Goal: Check status: Check status

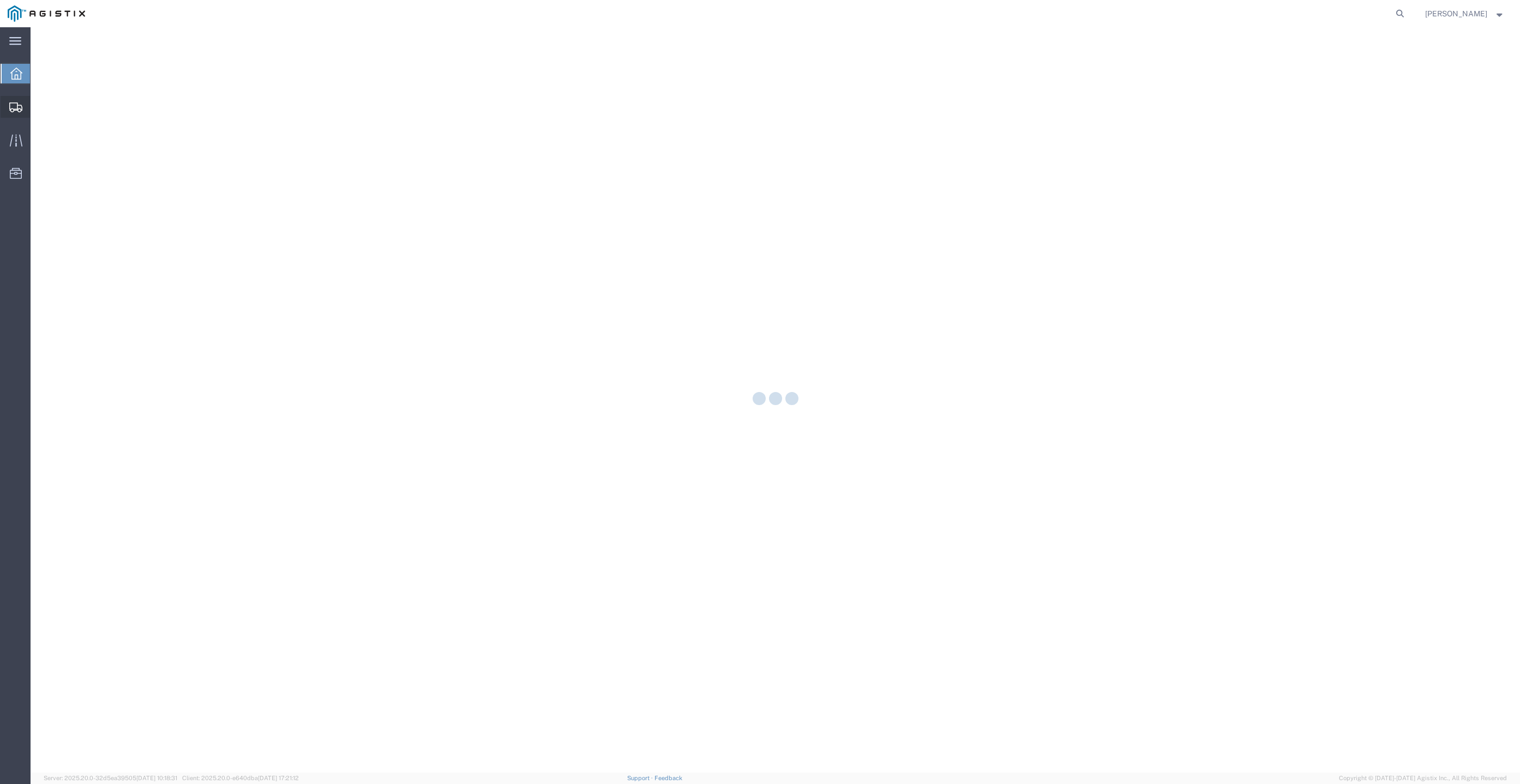
click at [14, 108] on icon at bounding box center [15, 108] width 13 height 10
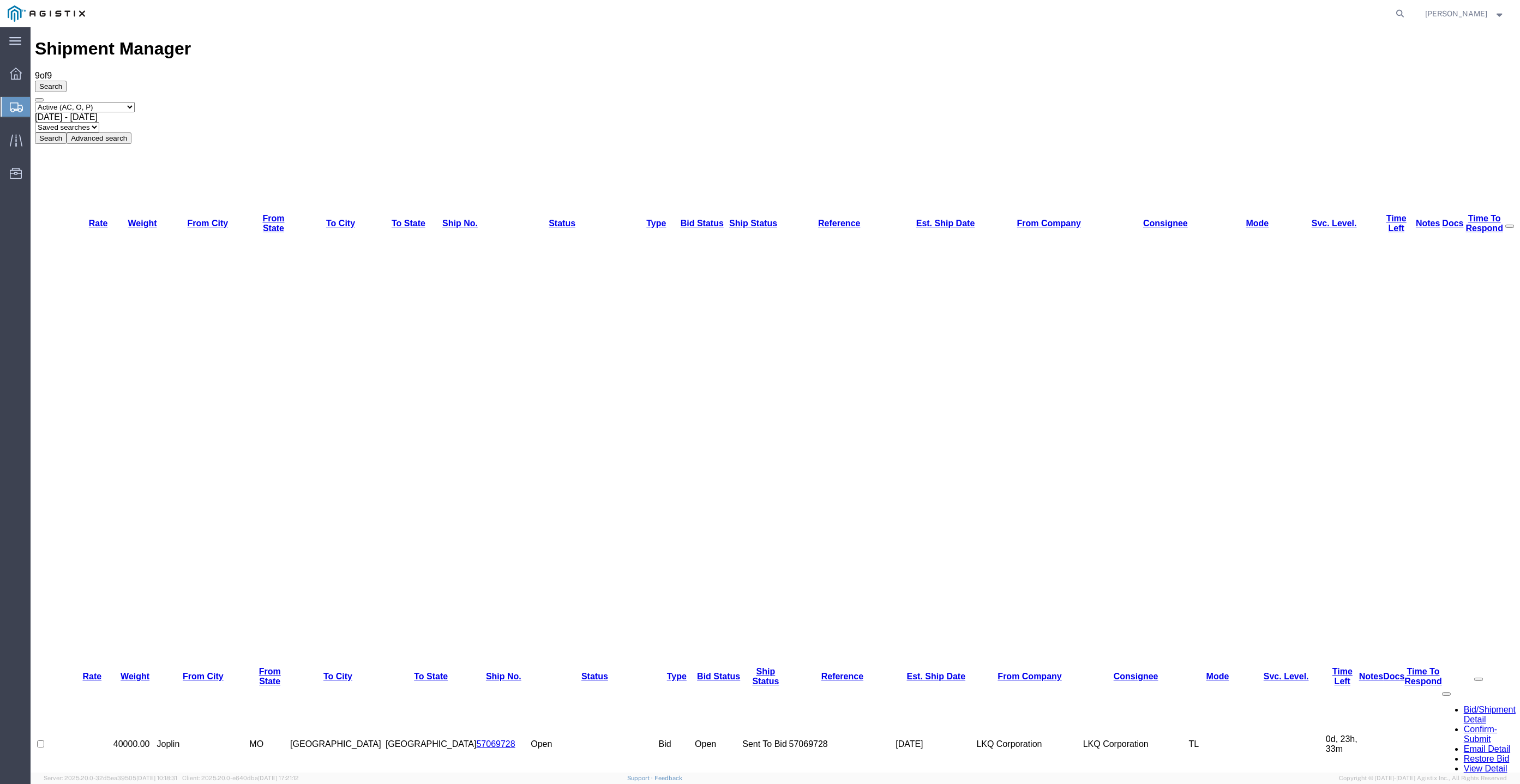
click at [106, 102] on select "Select status Active (AC, O, P) All Approved Awaiting Confirmation (AC) Booked …" at bounding box center [84, 107] width 100 height 10
select select "ALL"
click at [35, 102] on select "Select status Active (AC, O, P) All Approved Awaiting Confirmation (AC) Booked …" at bounding box center [84, 107] width 100 height 10
click at [67, 133] on button "Search" at bounding box center [50, 138] width 31 height 12
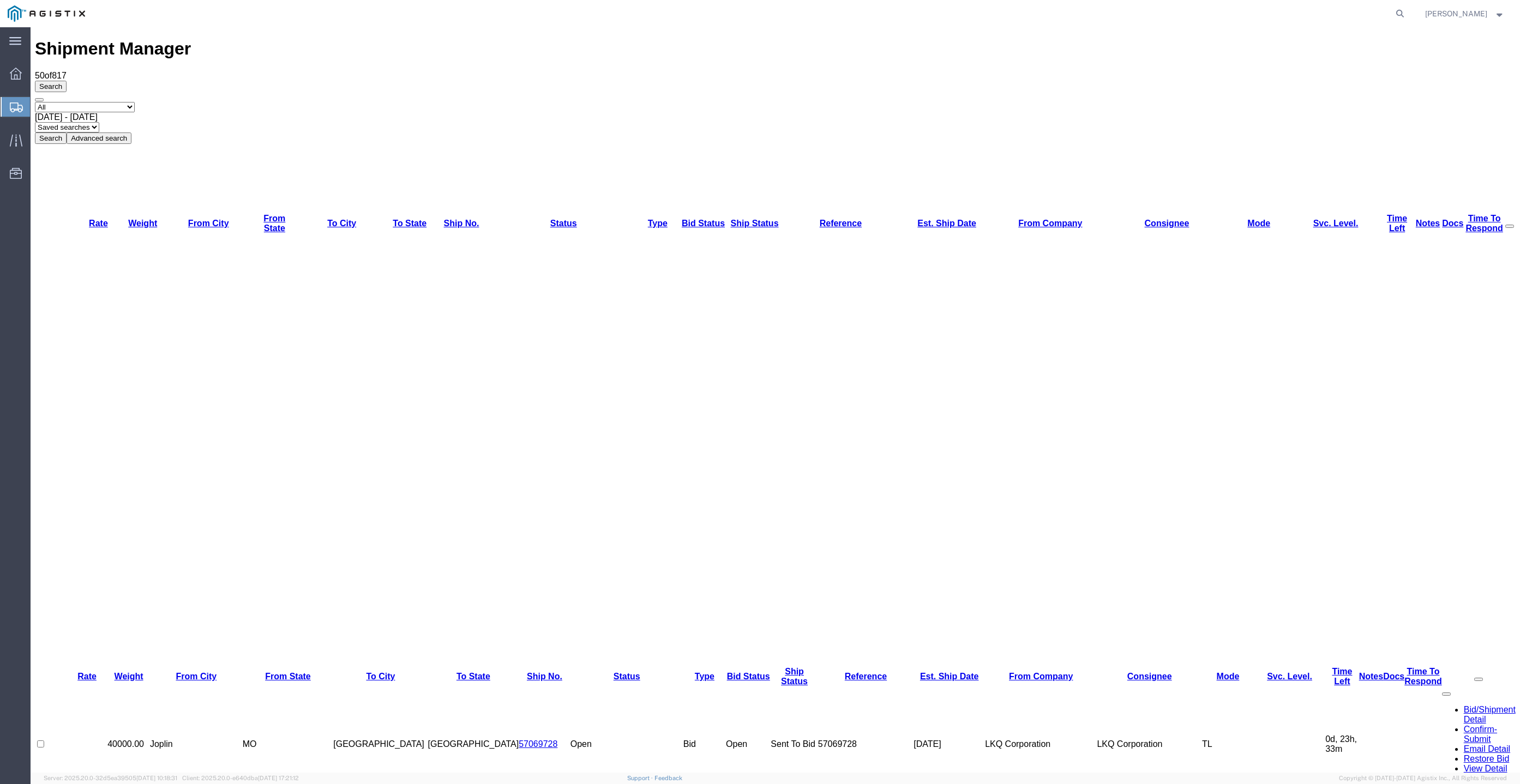
click at [690, 102] on div "Select status Active (AC, O, P) All Approved Awaiting Confirmation (AC) Booked …" at bounding box center [775, 123] width 1481 height 42
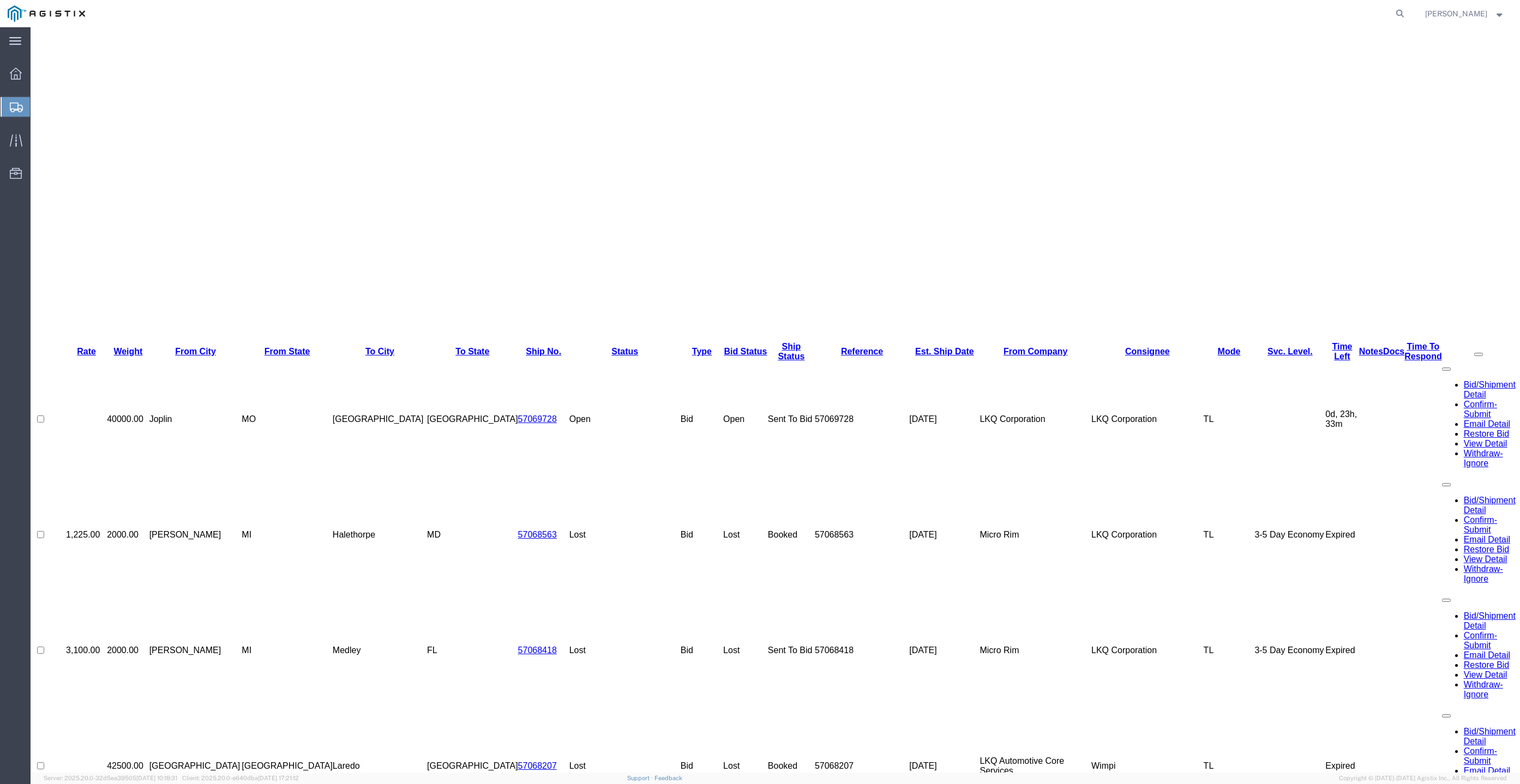
scroll to position [430, 0]
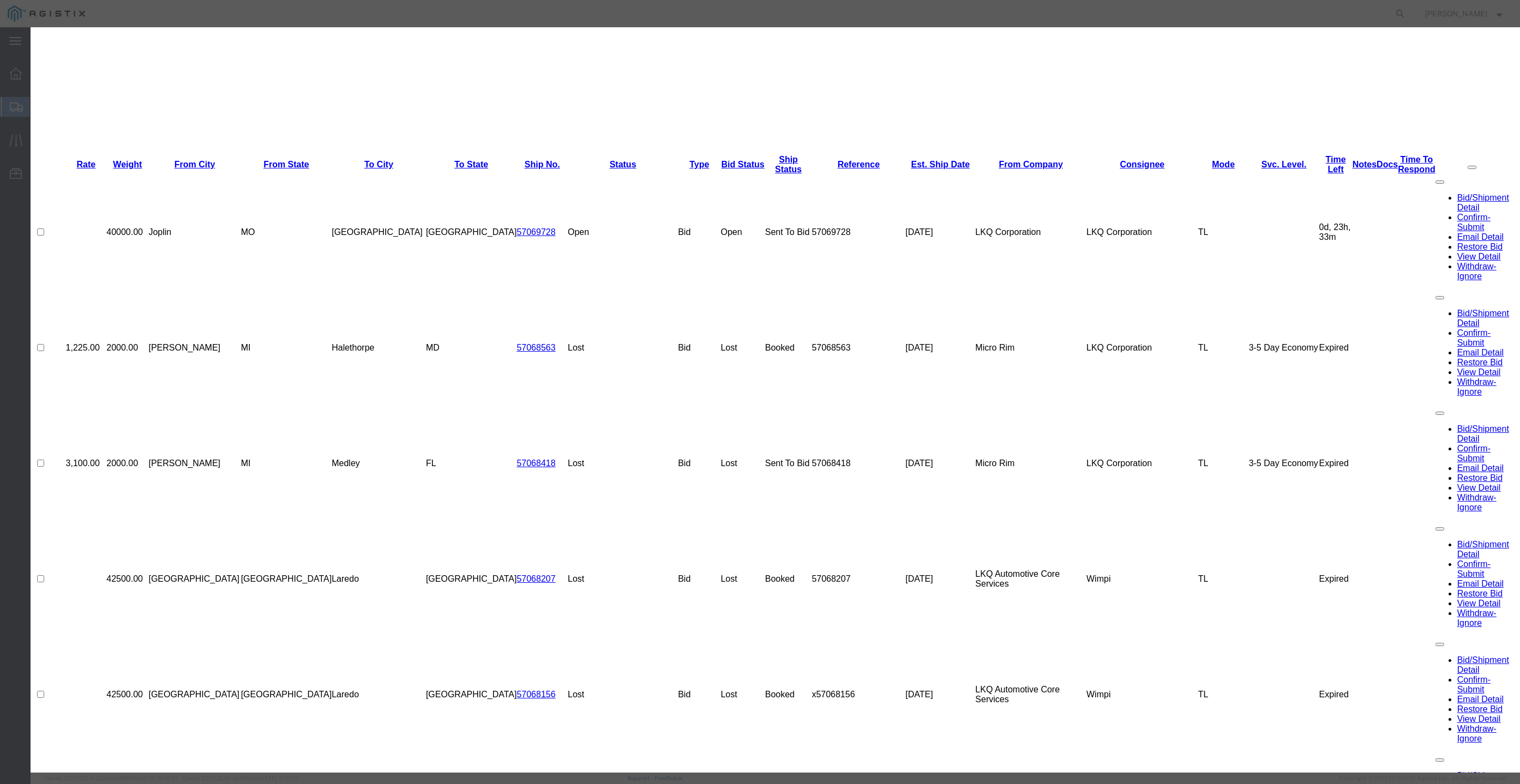
drag, startPoint x: 648, startPoint y: 200, endPoint x: 855, endPoint y: 124, distance: 220.5
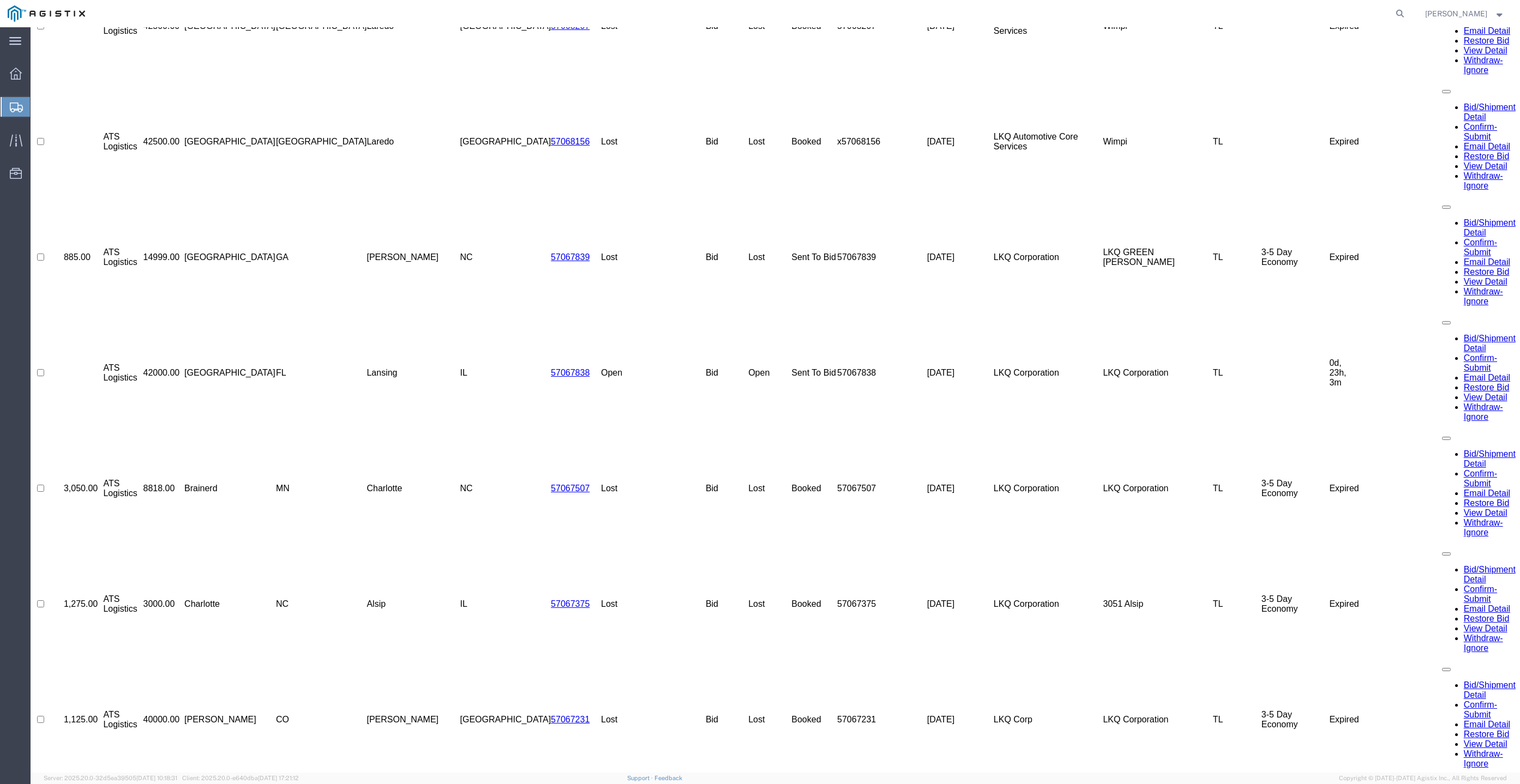
scroll to position [1197, 0]
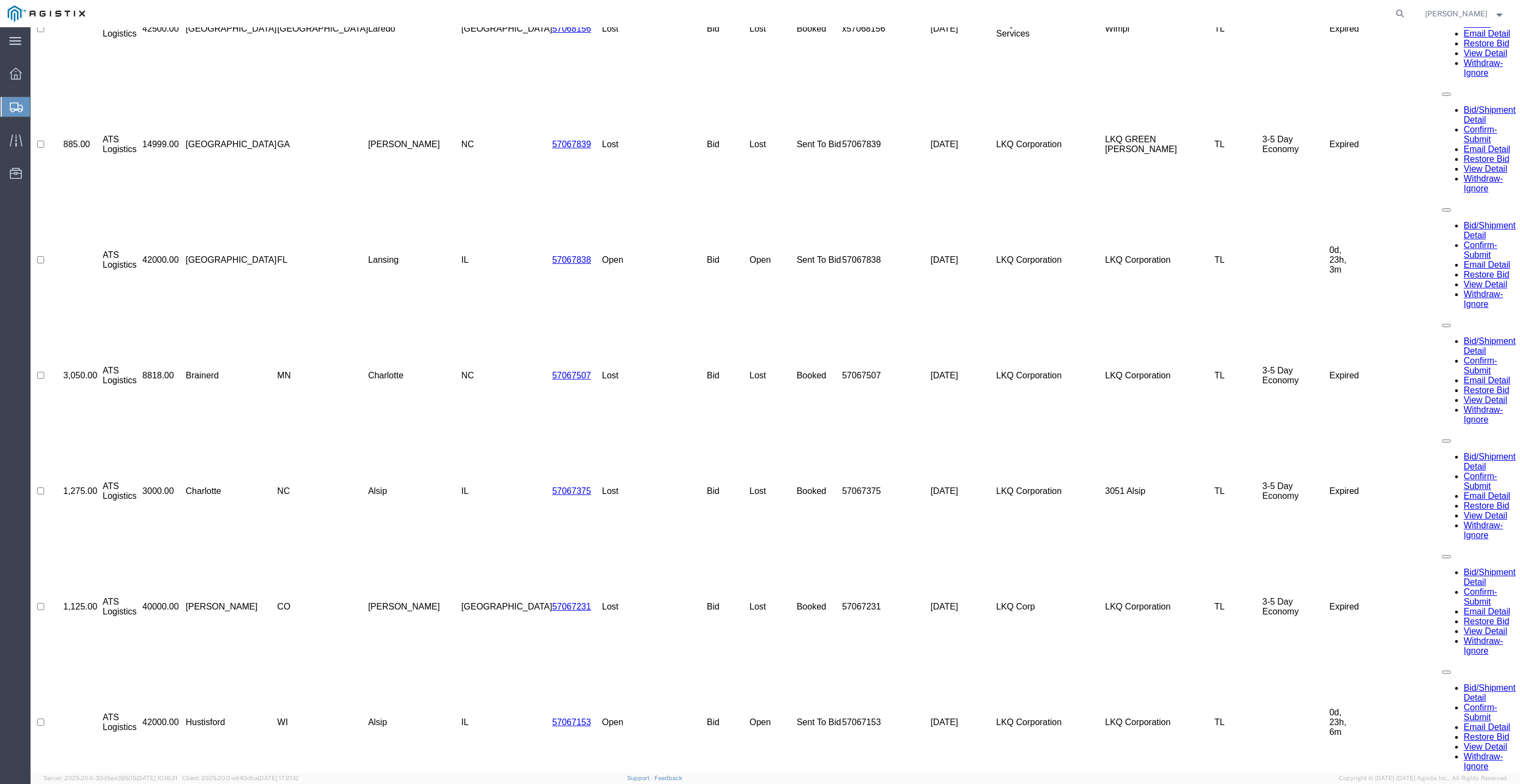
drag, startPoint x: 1529, startPoint y: 135, endPoint x: 1498, endPoint y: 108, distance: 41.1
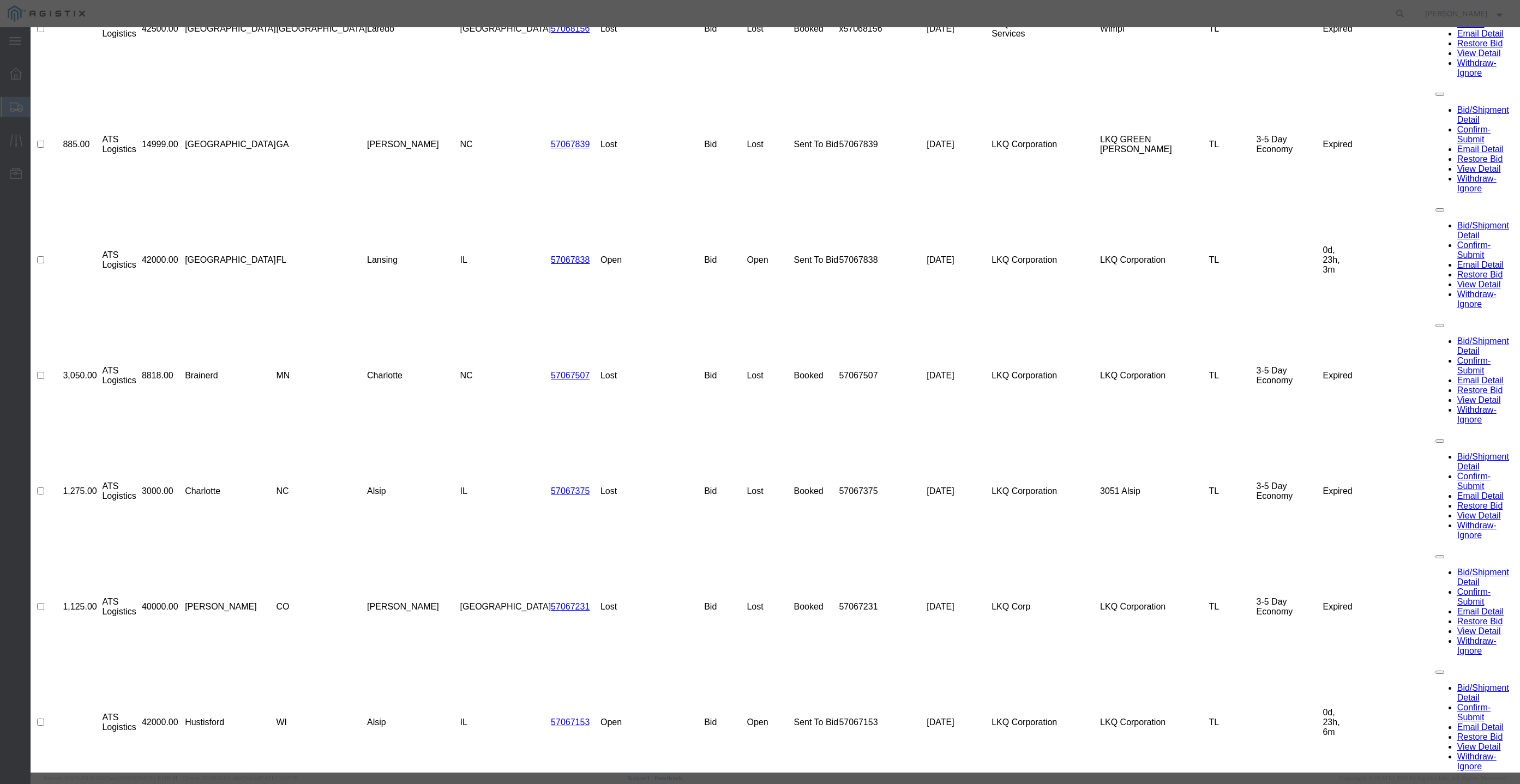
drag, startPoint x: 826, startPoint y: 136, endPoint x: 665, endPoint y: 136, distance: 161.0
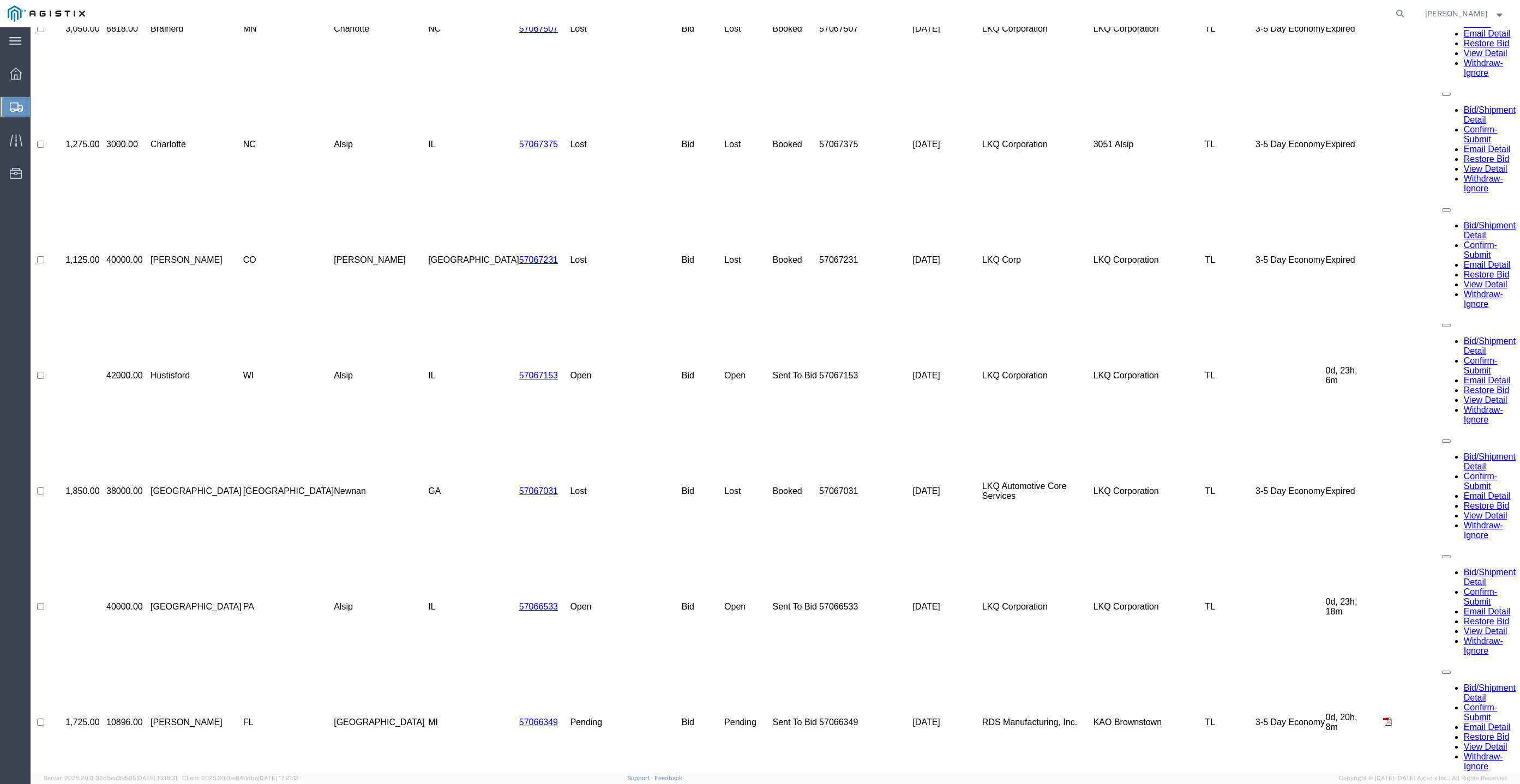
scroll to position [471, 0]
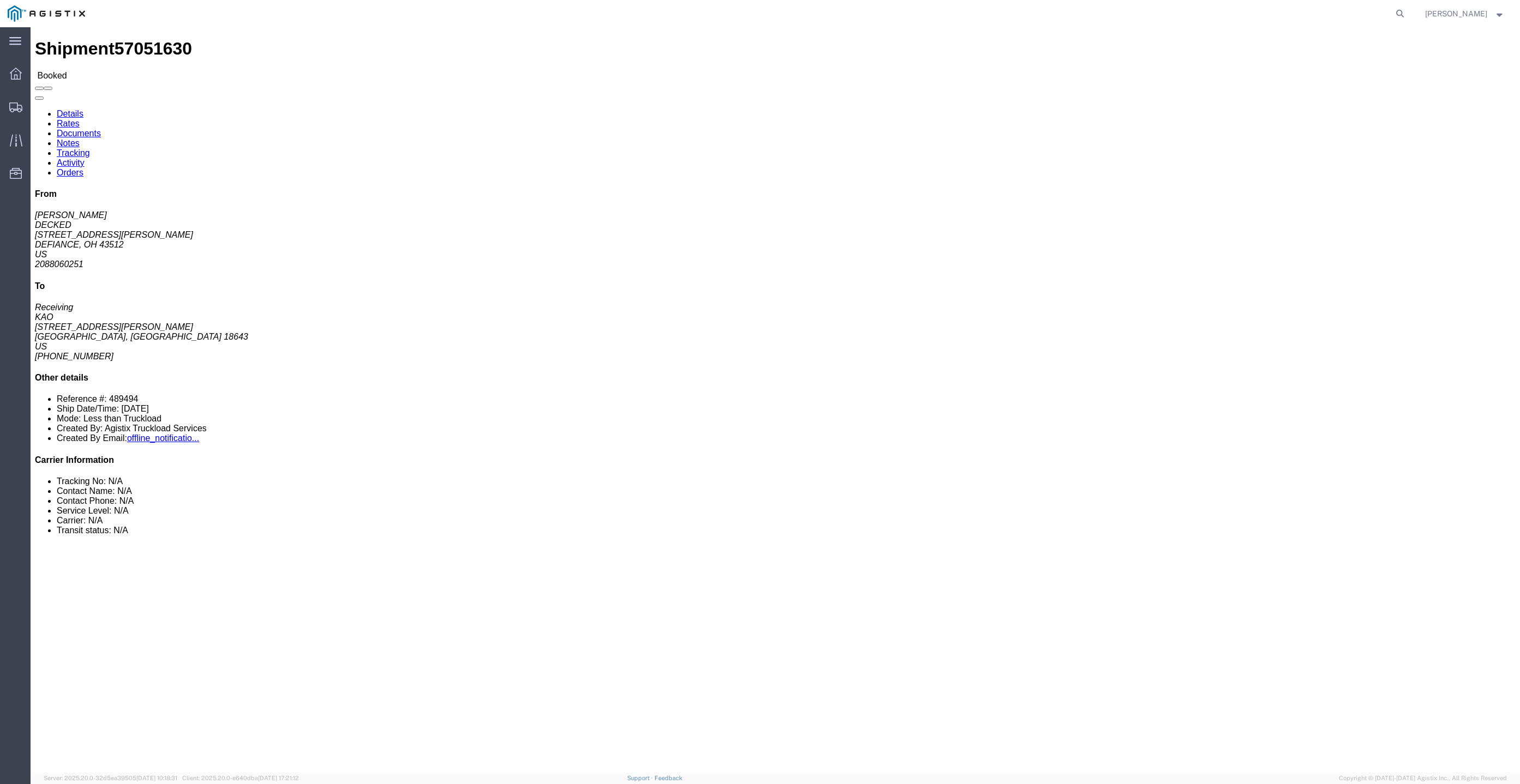
click link "Rates"
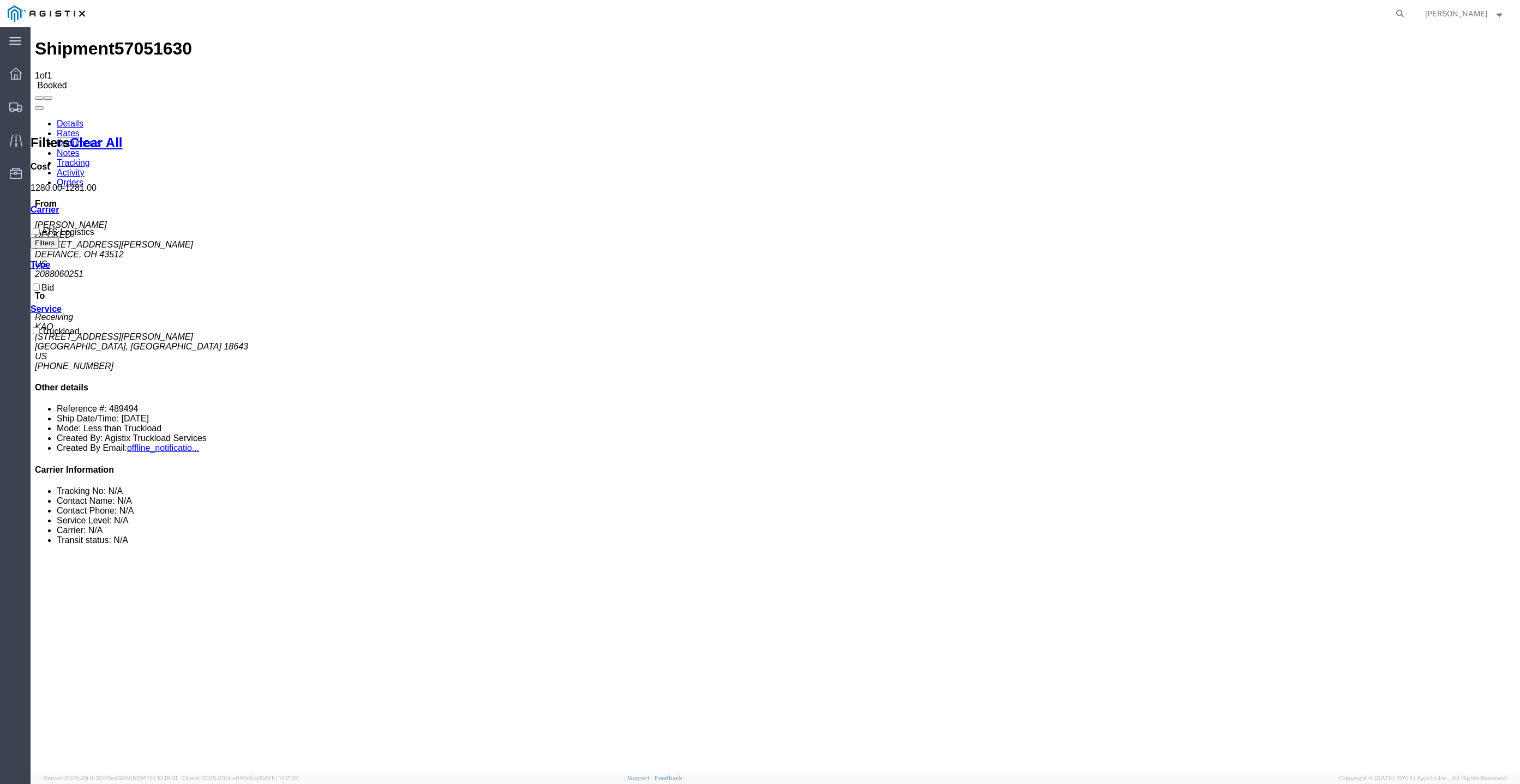
click at [97, 136] on link "Clear All" at bounding box center [96, 142] width 52 height 15
click at [101, 138] on link "Documents" at bounding box center [79, 143] width 45 height 9
click at [80, 148] on link "Notes" at bounding box center [68, 153] width 23 height 9
click at [90, 158] on link "Tracking" at bounding box center [73, 163] width 33 height 9
click at [84, 168] on link "Activity" at bounding box center [71, 173] width 28 height 9
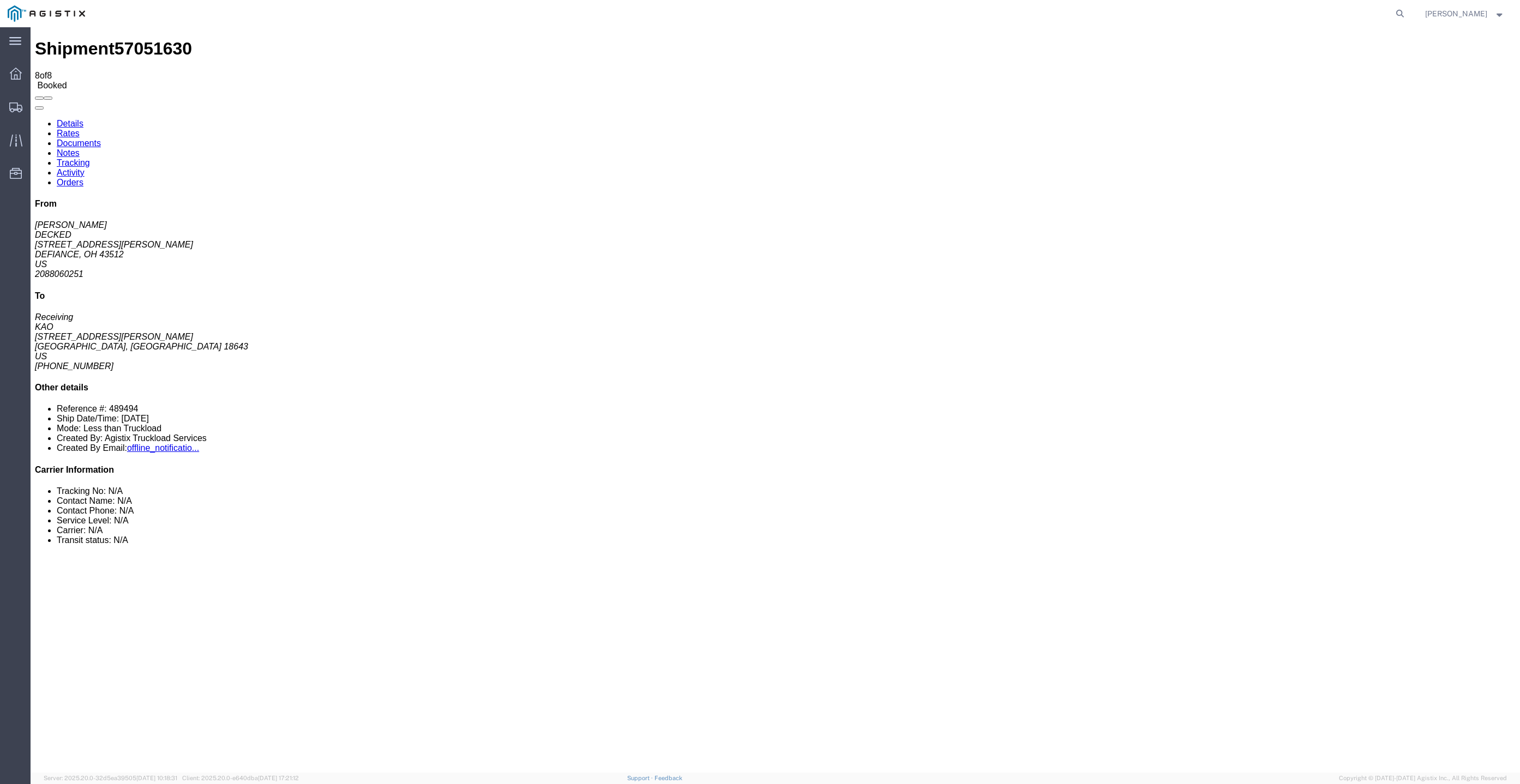
click at [84, 178] on link "Orders" at bounding box center [70, 183] width 27 height 9
click at [77, 119] on link "Details" at bounding box center [70, 124] width 27 height 9
click link "Rates"
